Goal: Information Seeking & Learning: Learn about a topic

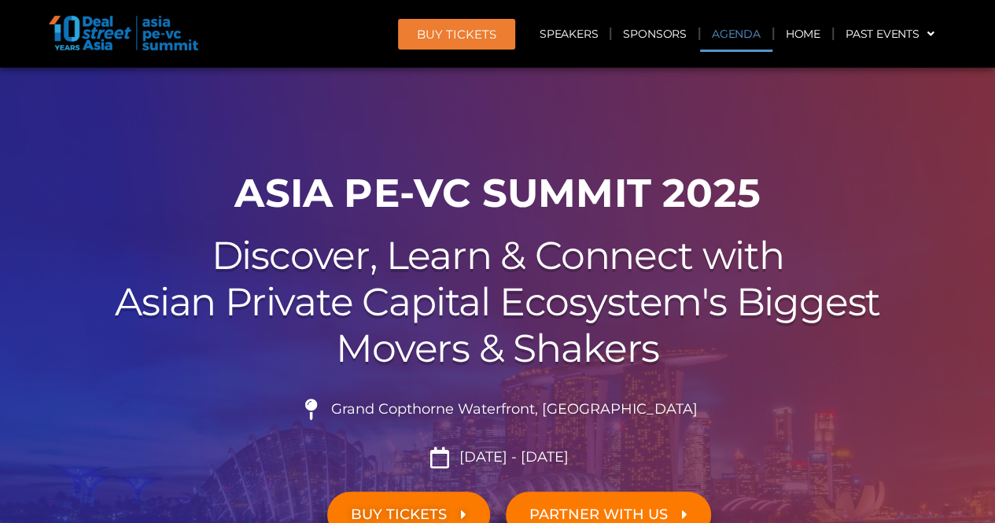
click at [733, 42] on link "Agenda" at bounding box center [736, 34] width 72 height 36
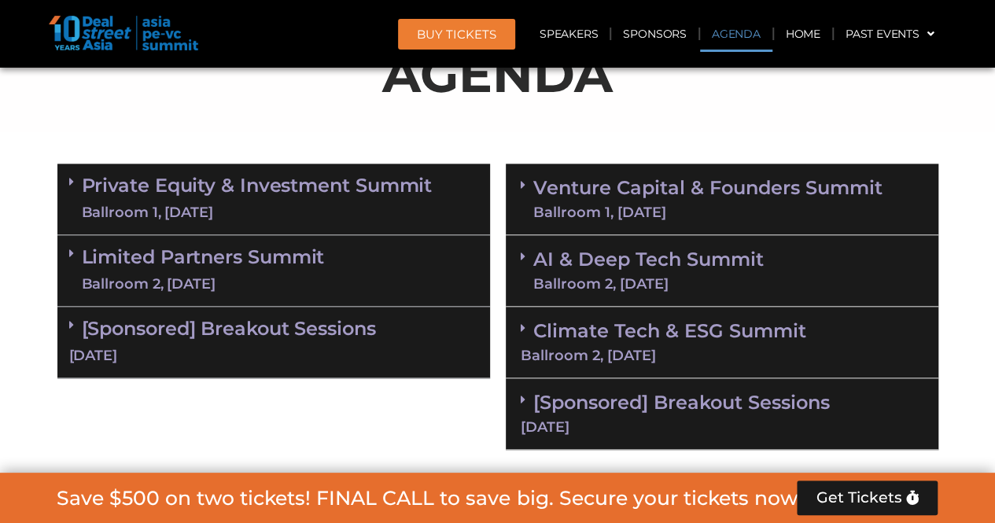
scroll to position [915, 0]
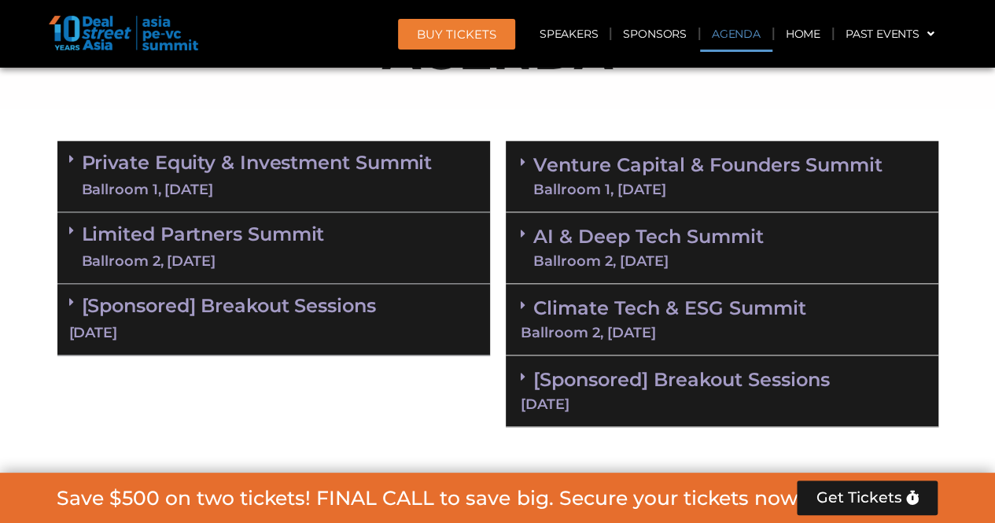
click at [615, 333] on div "Ballroom 2, [DATE]" at bounding box center [722, 333] width 403 height 14
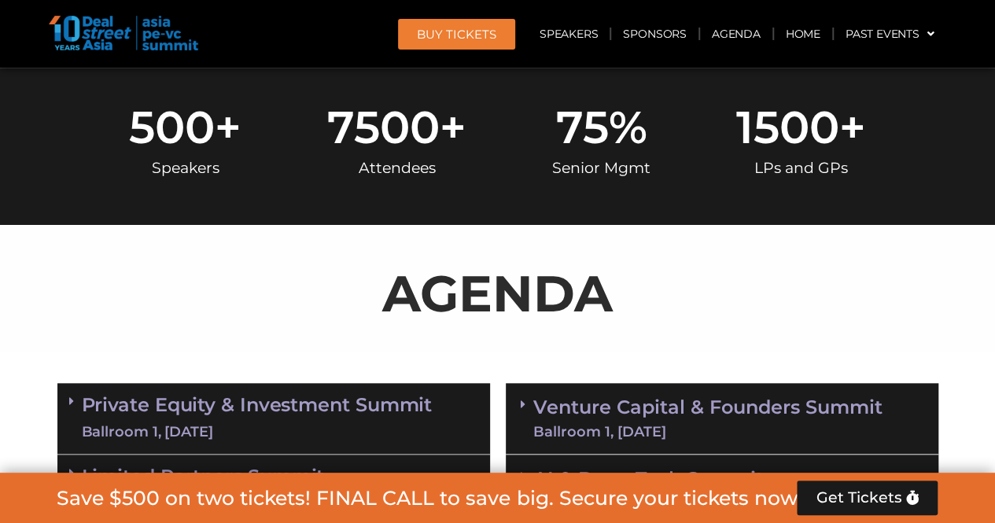
scroll to position [679, 0]
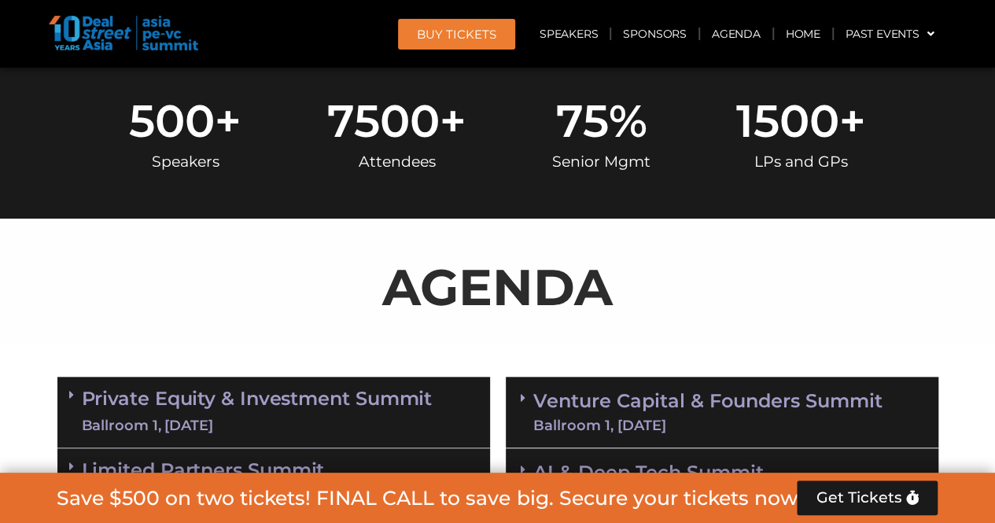
click at [640, 403] on link "Venture Capital & Founders​ Summit Ballroom 1, 11 Sept" at bounding box center [707, 412] width 349 height 41
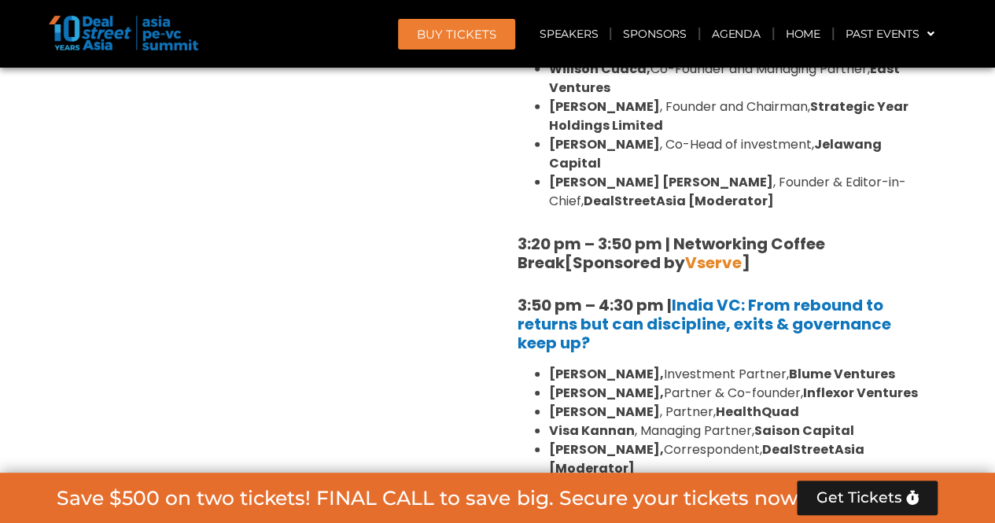
scroll to position [2488, 0]
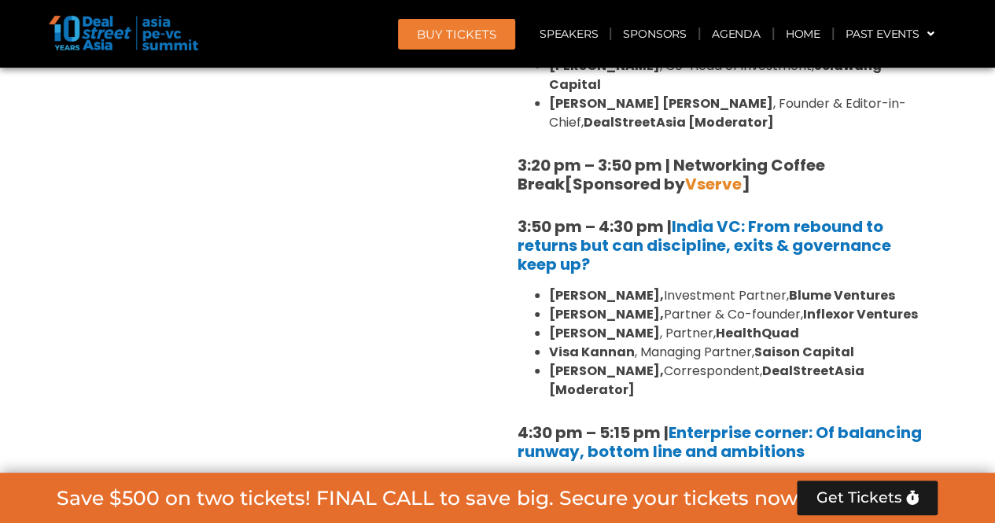
drag, startPoint x: 506, startPoint y: 164, endPoint x: 549, endPoint y: 164, distance: 42.5
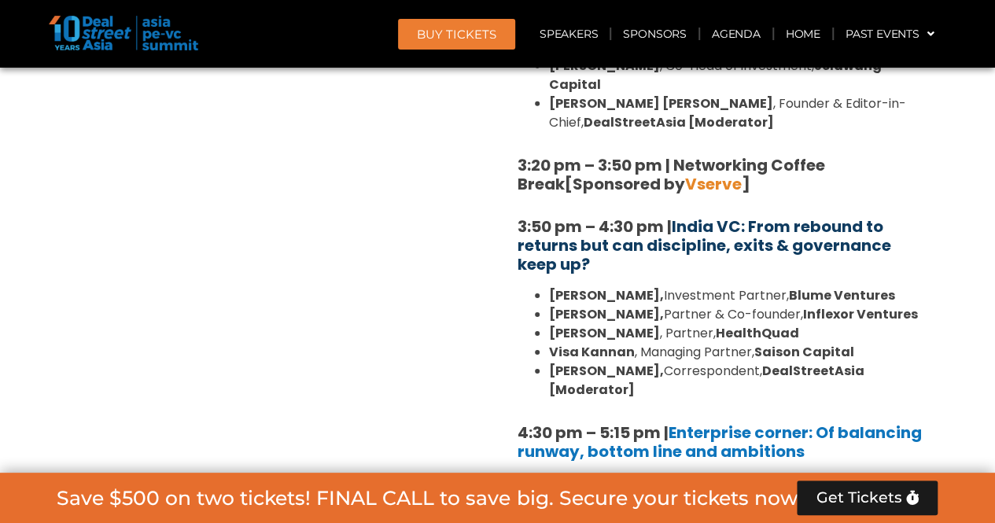
drag, startPoint x: 495, startPoint y: 175, endPoint x: 582, endPoint y: 295, distance: 148.2
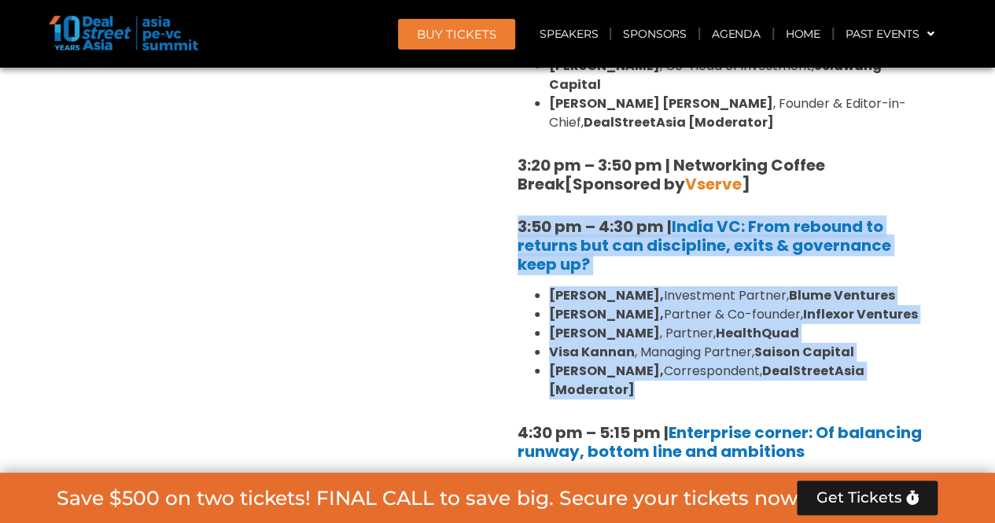
drag, startPoint x: 582, startPoint y: 296, endPoint x: 511, endPoint y: 171, distance: 143.7
copy div "3:50 pm – 4:30 pm | India VC: From rebound to returns but can discipline, exits…"
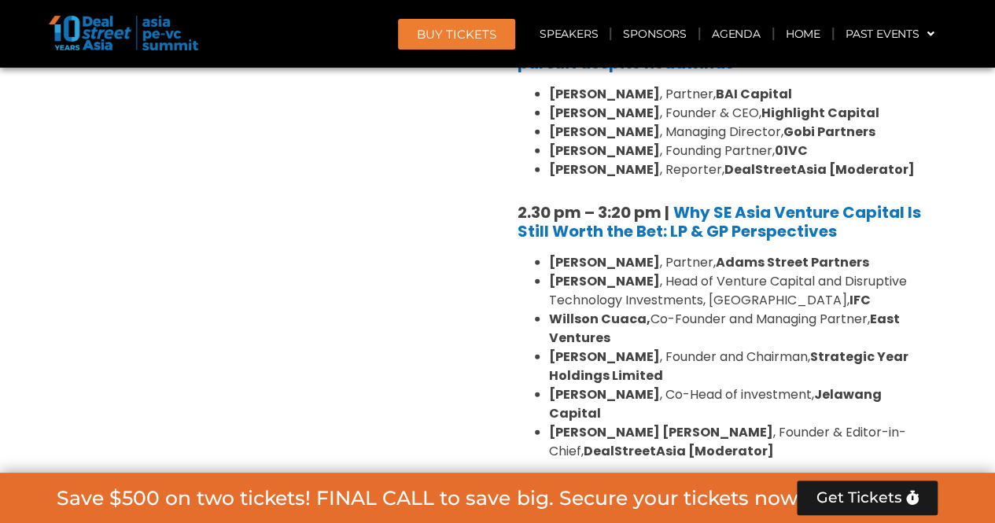
scroll to position [2173, 0]
